Goal: Task Accomplishment & Management: Manage account settings

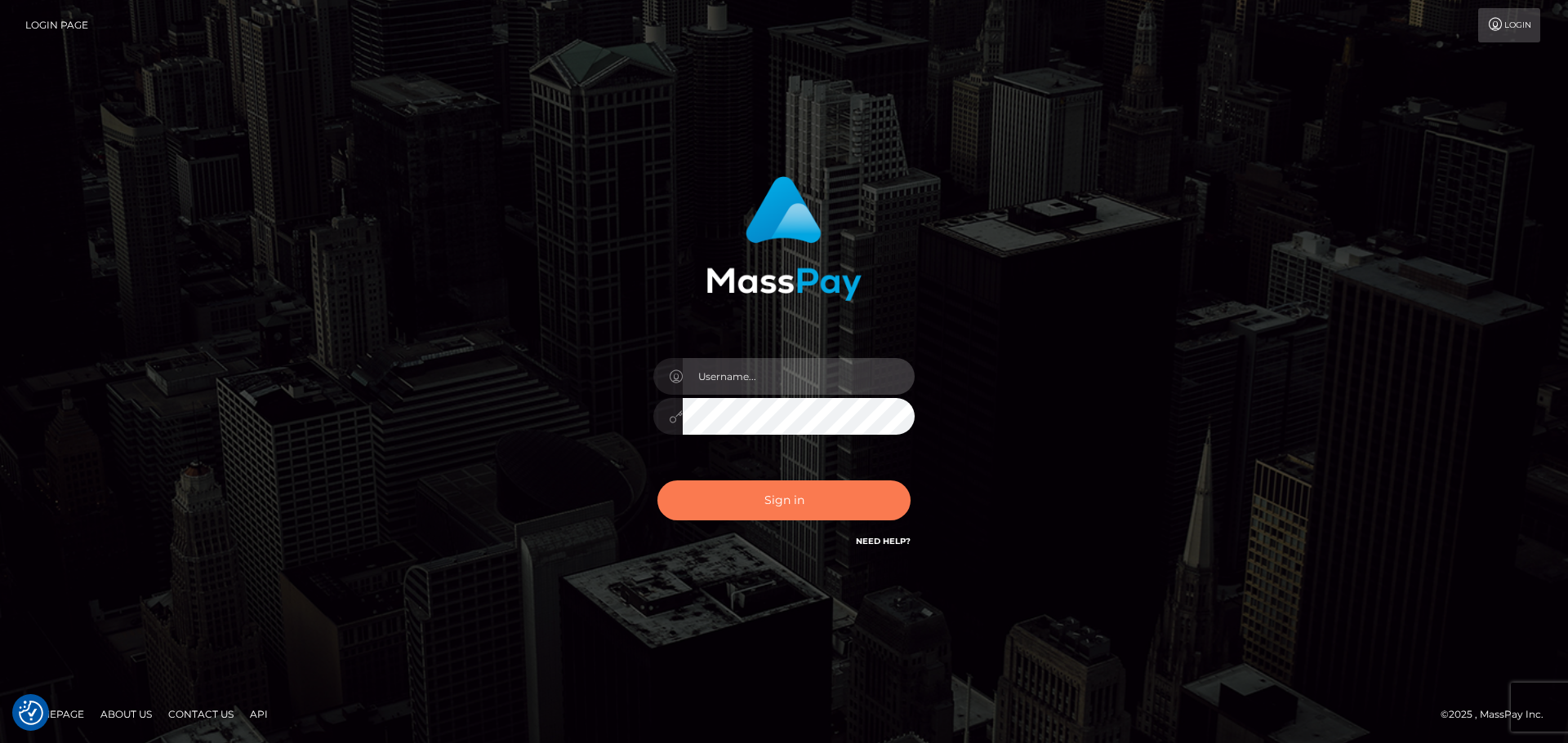
type input "Bedis"
click at [815, 514] on button "Sign in" at bounding box center [784, 500] width 254 height 40
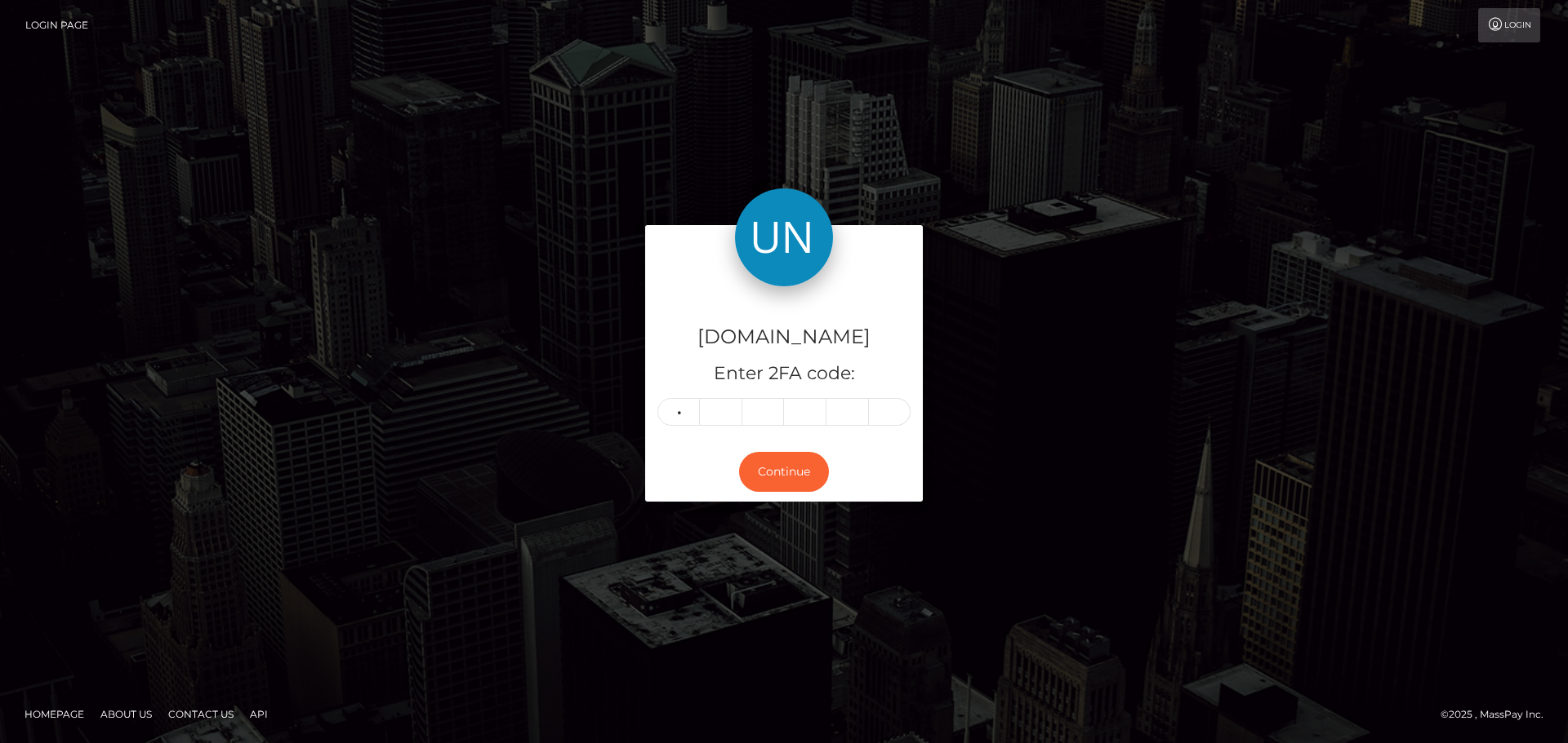
type input "4"
type input "2"
type input "4"
type input "3"
type input "2"
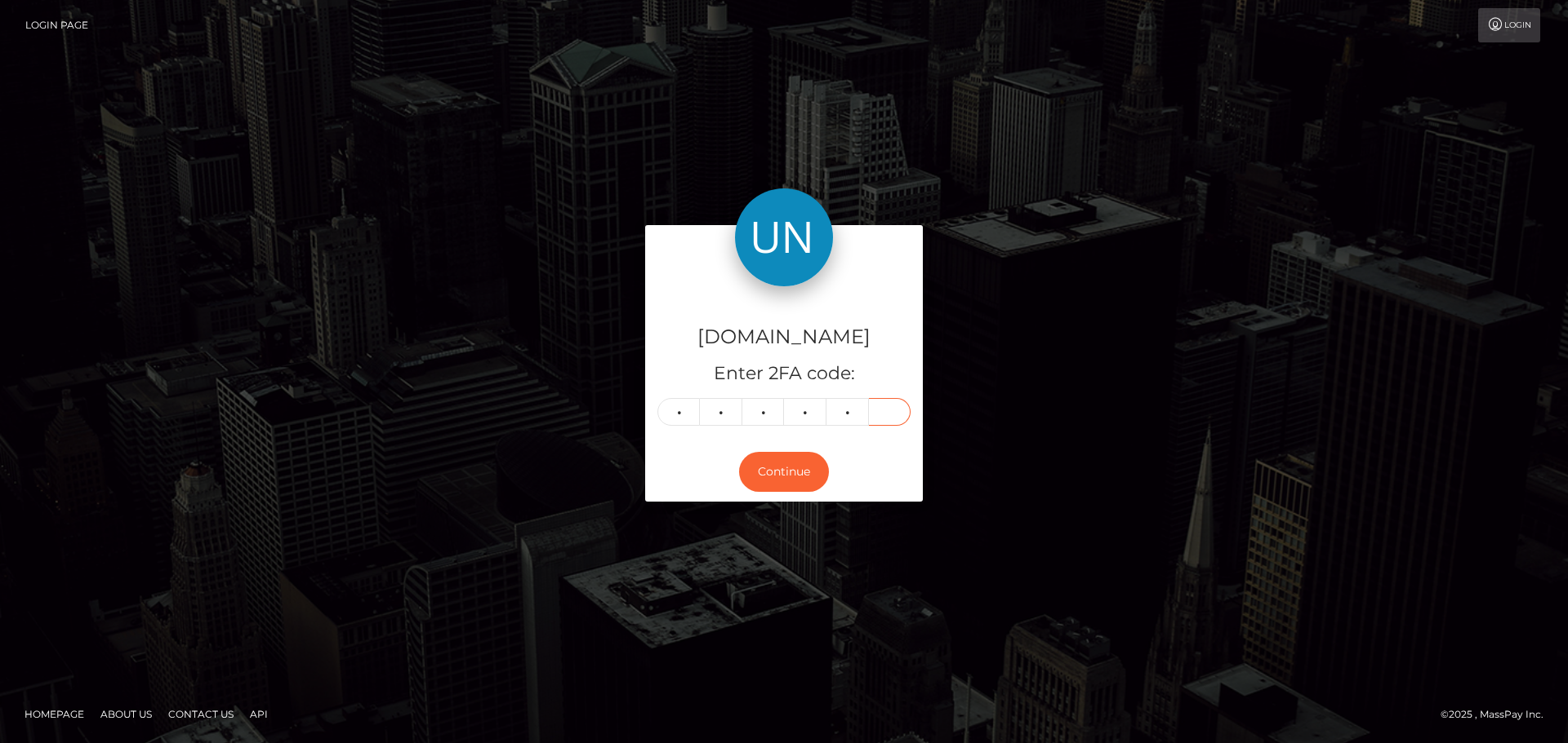
type input "2"
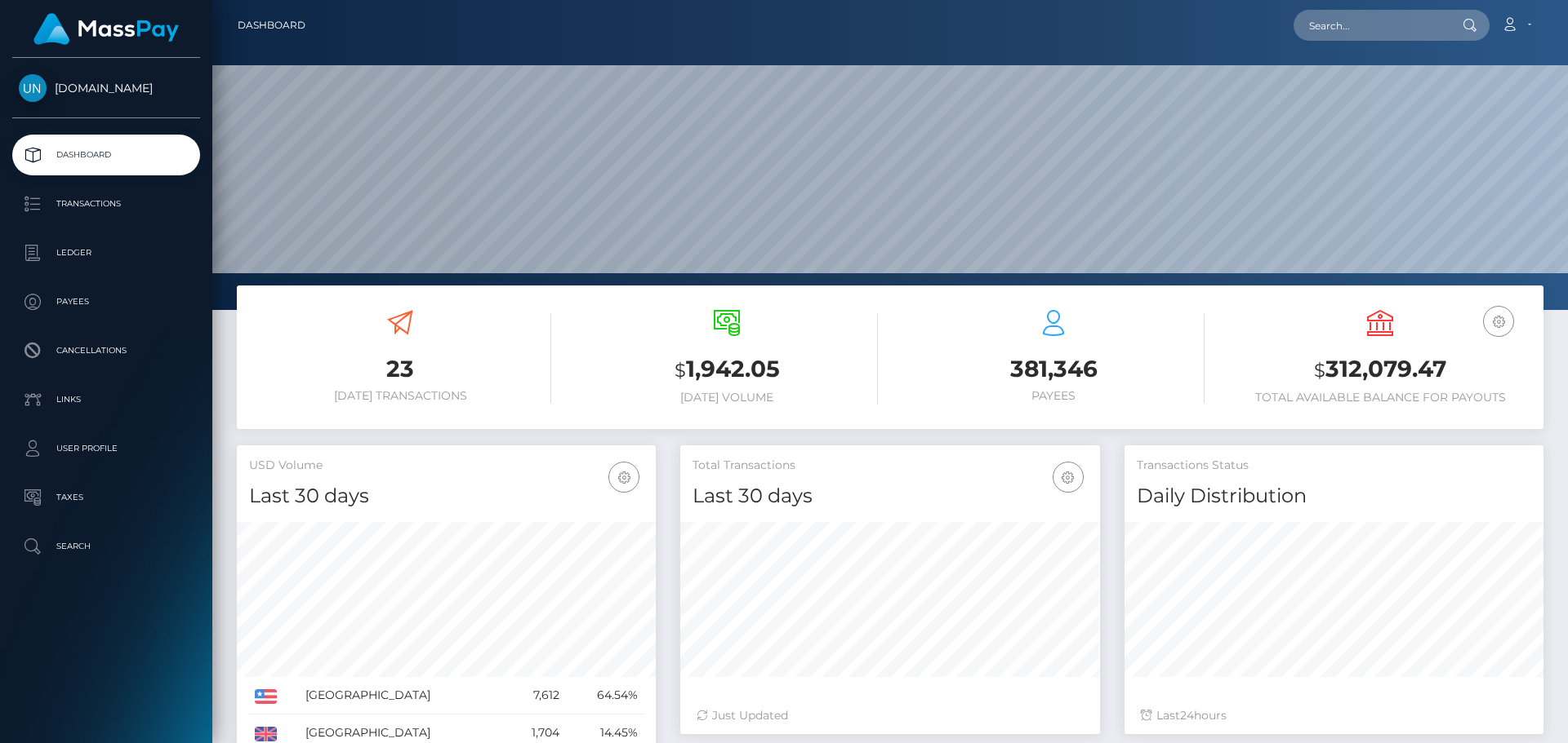
scroll to position [290, 420]
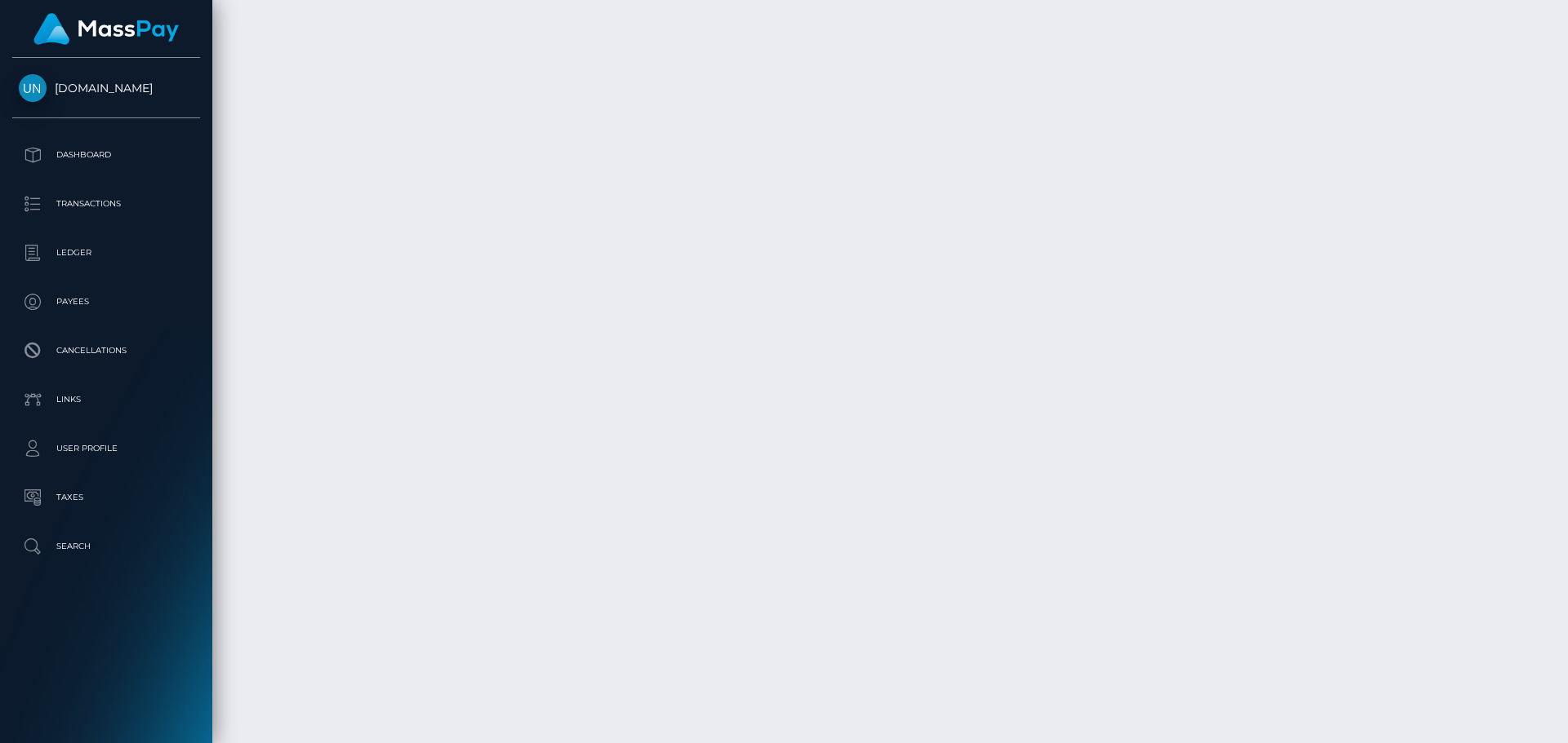
scroll to position [2817, 0]
